Goal: Task Accomplishment & Management: Use online tool/utility

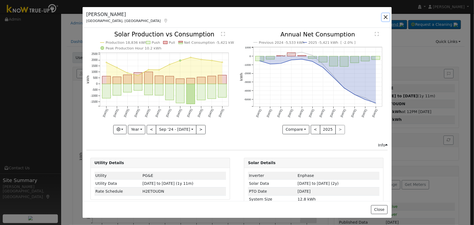
click at [387, 16] on button "button" at bounding box center [386, 17] width 8 height 8
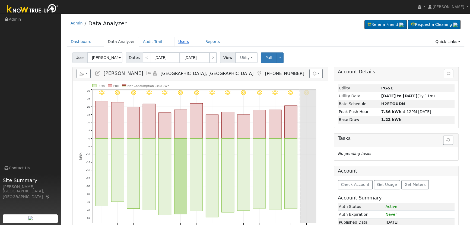
click at [177, 46] on link "Users" at bounding box center [183, 42] width 19 height 10
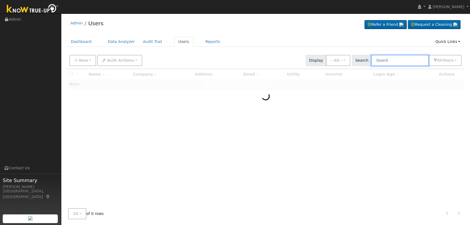
click at [380, 62] on input "text" at bounding box center [400, 60] width 58 height 11
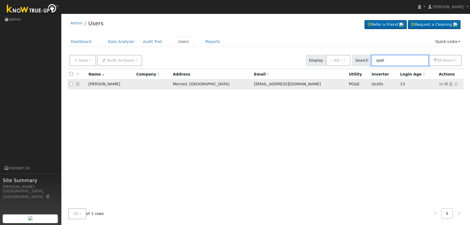
type input "spiel"
click at [441, 84] on icon at bounding box center [441, 84] width 5 height 4
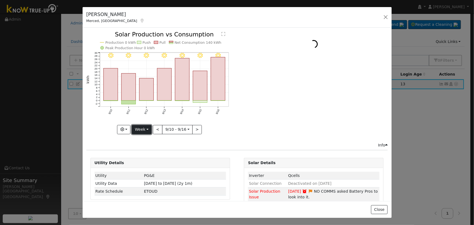
click at [142, 127] on button "Week" at bounding box center [142, 129] width 20 height 9
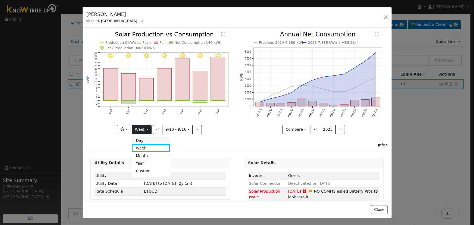
click at [146, 140] on link "Day" at bounding box center [151, 141] width 38 height 8
type input "2025-09-16"
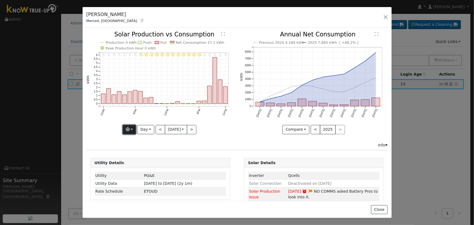
click at [131, 127] on button "button" at bounding box center [129, 129] width 13 height 9
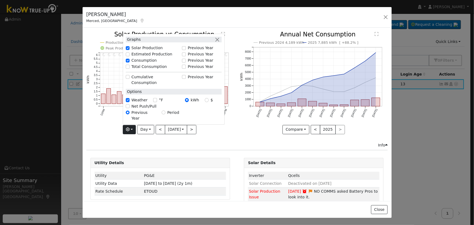
click at [382, 17] on div "Jessica Spielman Merced, CA Default Account Default Account 3929 Robin Court, M…" at bounding box center [237, 17] width 309 height 21
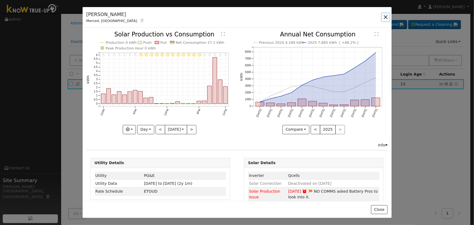
click at [383, 16] on button "button" at bounding box center [386, 17] width 8 height 8
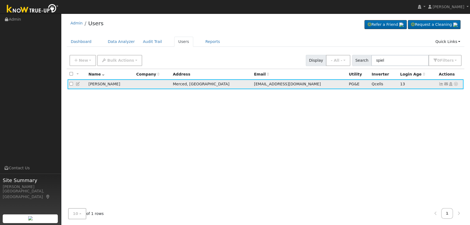
click at [457, 83] on icon at bounding box center [456, 84] width 5 height 4
drag, startPoint x: 449, startPoint y: 94, endPoint x: 445, endPoint y: 95, distance: 3.5
click at [448, 94] on link "Data Analyzer" at bounding box center [438, 94] width 39 height 8
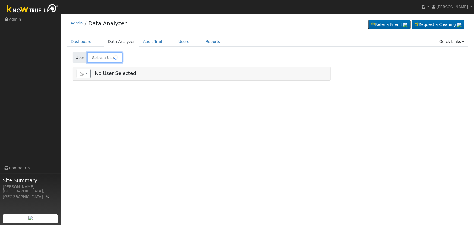
type input "Jessica Spielman"
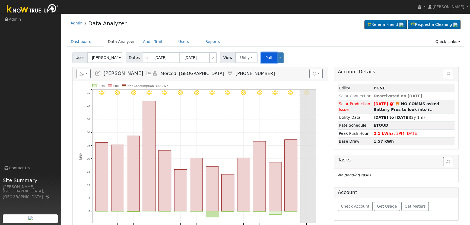
click at [266, 55] on span "Pull" at bounding box center [269, 57] width 7 height 4
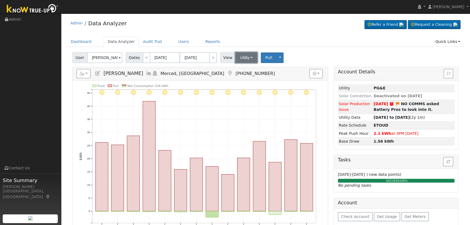
click at [246, 55] on button "Utility" at bounding box center [246, 57] width 22 height 11
click at [253, 76] on link "Solar" at bounding box center [254, 78] width 38 height 8
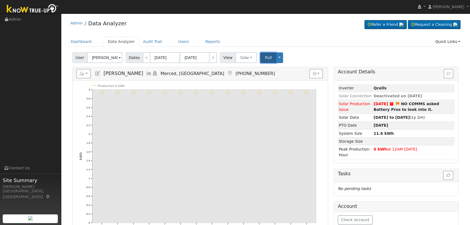
click at [265, 55] on span "Pull" at bounding box center [268, 57] width 7 height 4
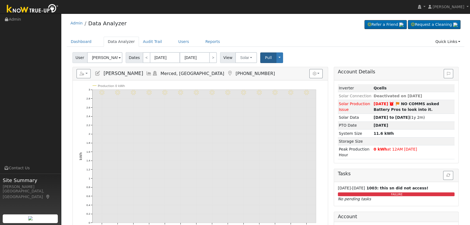
click at [146, 71] on link at bounding box center [149, 73] width 6 height 5
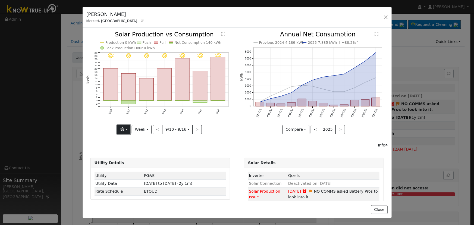
click at [127, 128] on button "button" at bounding box center [123, 129] width 13 height 9
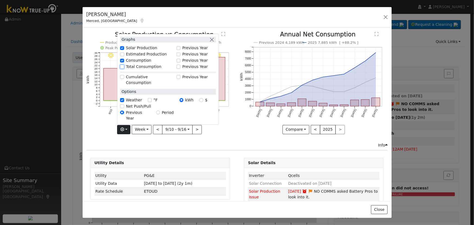
click at [123, 68] on input "Total Consumption" at bounding box center [122, 67] width 4 height 4
checkbox input "true"
click at [213, 42] on button "button" at bounding box center [212, 40] width 6 height 6
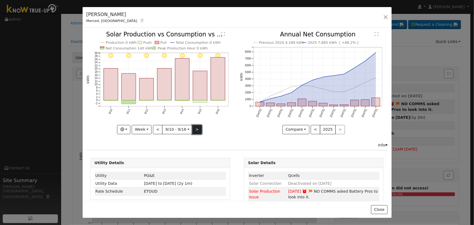
click at [192, 128] on button ">" at bounding box center [197, 129] width 10 height 9
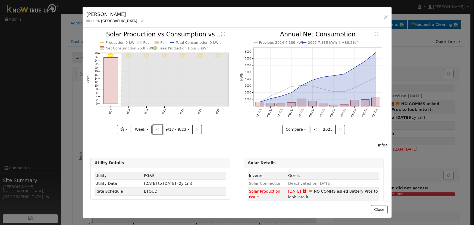
click at [160, 128] on button "<" at bounding box center [158, 129] width 10 height 9
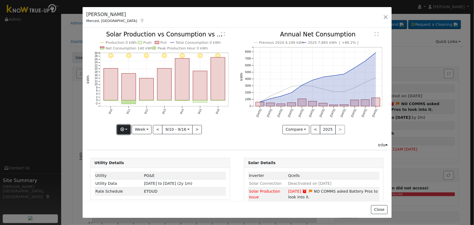
click at [119, 127] on button "button" at bounding box center [123, 129] width 13 height 9
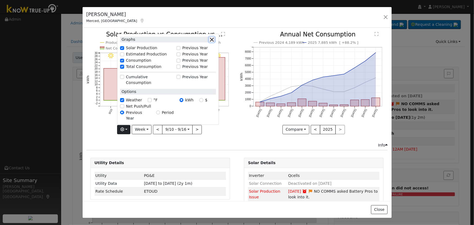
click at [211, 42] on button "button" at bounding box center [212, 40] width 6 height 6
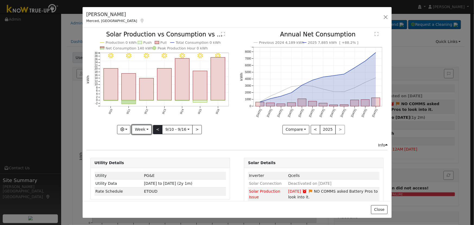
click at [148, 126] on button "Week" at bounding box center [142, 129] width 20 height 9
click at [145, 164] on link "Year" at bounding box center [151, 163] width 38 height 8
type input "[DATE]"
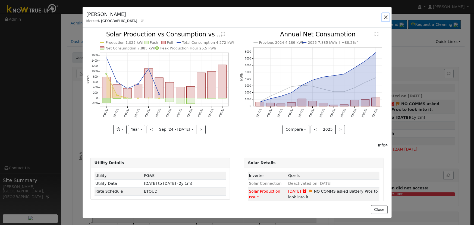
click at [382, 18] on button "button" at bounding box center [386, 17] width 8 height 8
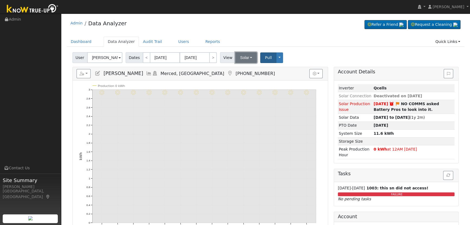
click at [240, 59] on button "Solar" at bounding box center [246, 57] width 22 height 11
click at [244, 74] on link "Solar" at bounding box center [254, 78] width 38 height 8
click at [277, 57] on button "Toggle Dropdown" at bounding box center [279, 57] width 7 height 11
click at [287, 99] on link "Disconnect Solar" at bounding box center [296, 101] width 40 height 8
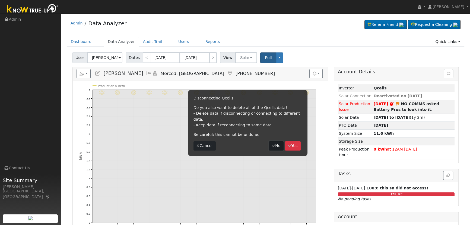
click at [275, 141] on button "No" at bounding box center [276, 145] width 15 height 9
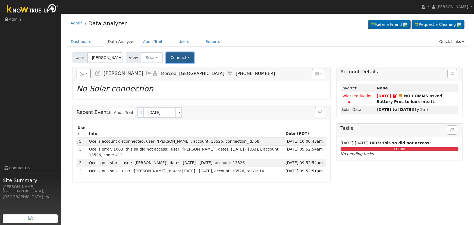
click at [172, 58] on button "Connect" at bounding box center [180, 57] width 28 height 11
click at [187, 68] on link "Select a Provider" at bounding box center [187, 70] width 42 height 8
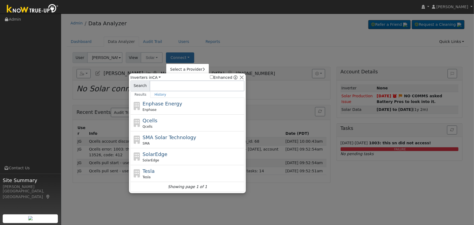
click at [157, 118] on div "Qcells Qcells" at bounding box center [193, 123] width 101 height 12
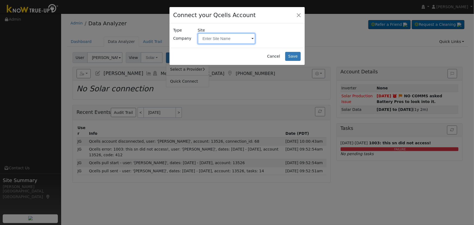
click at [216, 37] on input "text" at bounding box center [227, 38] width 58 height 11
paste input "Spielman, Jessica"
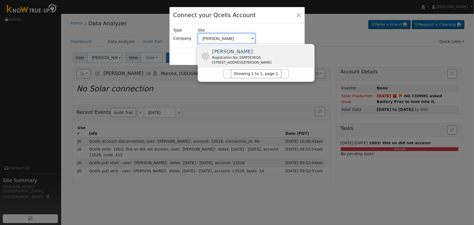
type input "Spielman, Jessica"
click at [265, 59] on div "Registration No: SSRPTEXKQS" at bounding box center [241, 57] width 59 height 5
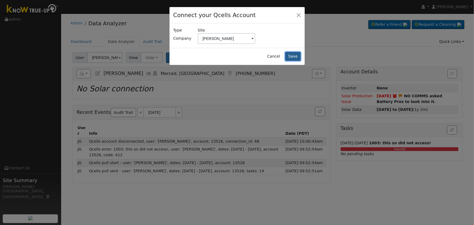
click at [293, 55] on button "Save" at bounding box center [293, 56] width 16 height 9
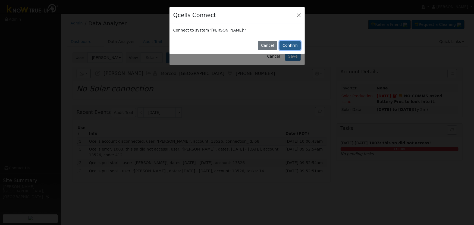
click at [288, 42] on button "Confirm" at bounding box center [289, 45] width 21 height 9
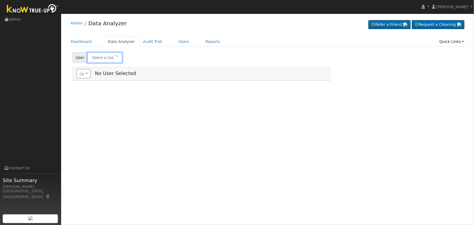
type input "[PERSON_NAME]"
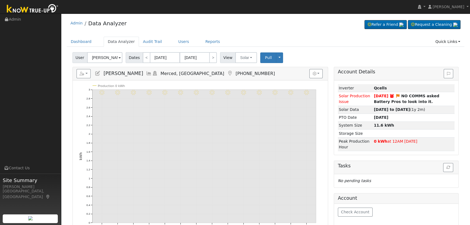
click at [146, 73] on icon at bounding box center [149, 73] width 6 height 5
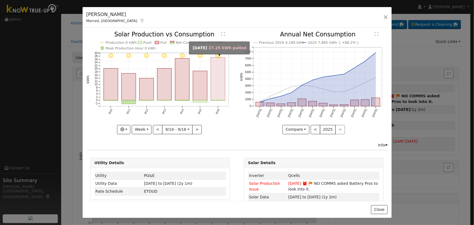
click at [218, 95] on rect "onclick=""" at bounding box center [218, 79] width 14 height 43
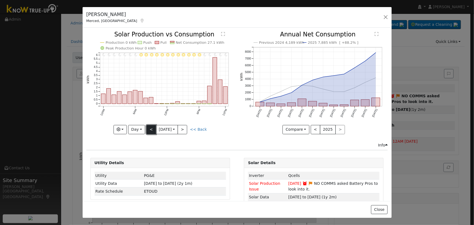
click at [152, 126] on button "<" at bounding box center [151, 129] width 10 height 9
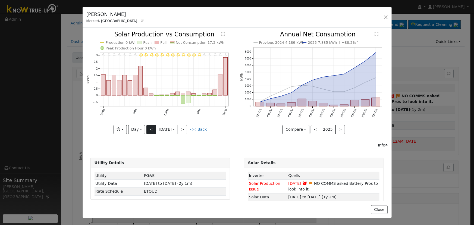
click at [152, 126] on div "11PM - Clear 10PM - Clear 9PM - Clear 8PM - Clear 7PM - Clear 6PM - Clear 5PM -…" at bounding box center [160, 82] width 148 height 102
click at [152, 126] on button "<" at bounding box center [151, 129] width 10 height 9
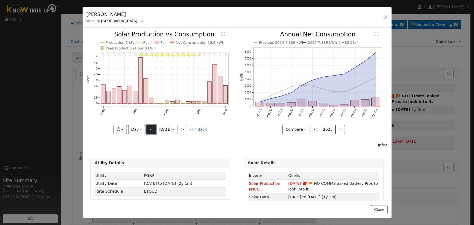
click at [152, 126] on button "<" at bounding box center [151, 129] width 10 height 9
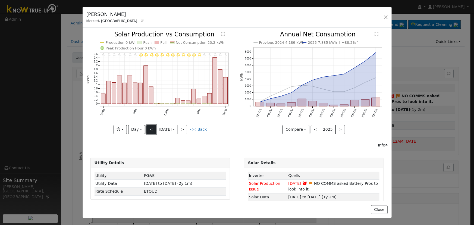
click at [152, 126] on button "<" at bounding box center [151, 129] width 10 height 9
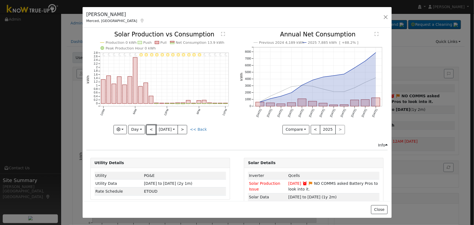
click at [152, 127] on button "<" at bounding box center [151, 129] width 10 height 9
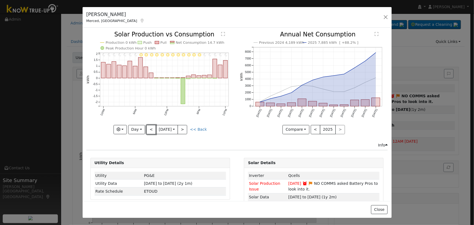
click at [152, 127] on button "<" at bounding box center [151, 129] width 10 height 9
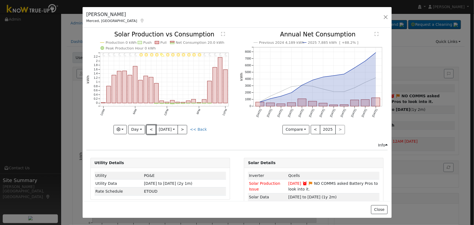
click at [152, 127] on button "<" at bounding box center [151, 129] width 10 height 9
type input "2025-09-09"
